Goal: Task Accomplishment & Management: Use online tool/utility

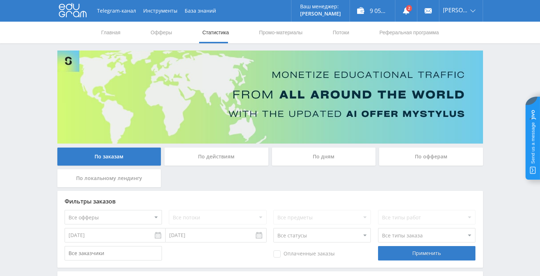
scroll to position [182, 0]
click at [370, 11] on div "9 053,10 ₽" at bounding box center [372, 11] width 45 height 22
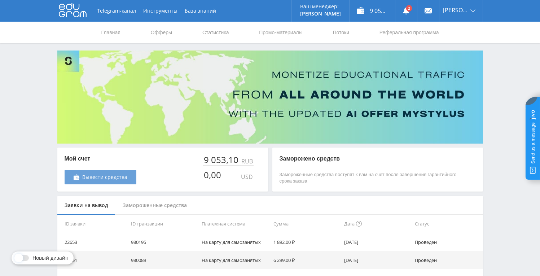
click at [126, 180] on link "Вывести средства" at bounding box center [101, 177] width 72 height 14
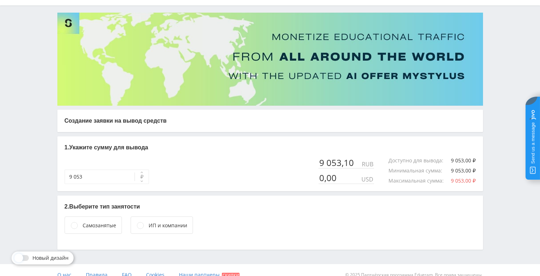
scroll to position [48, 0]
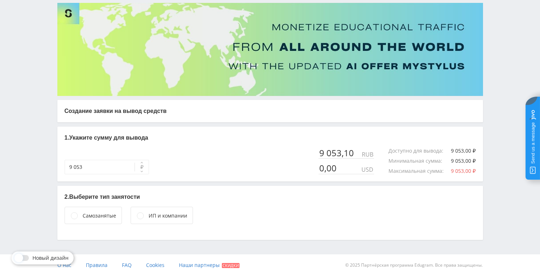
click at [162, 213] on div "ИП и компании" at bounding box center [168, 216] width 39 height 8
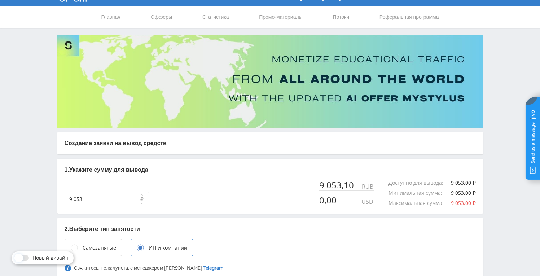
scroll to position [0, 0]
